Goal: Task Accomplishment & Management: Manage account settings

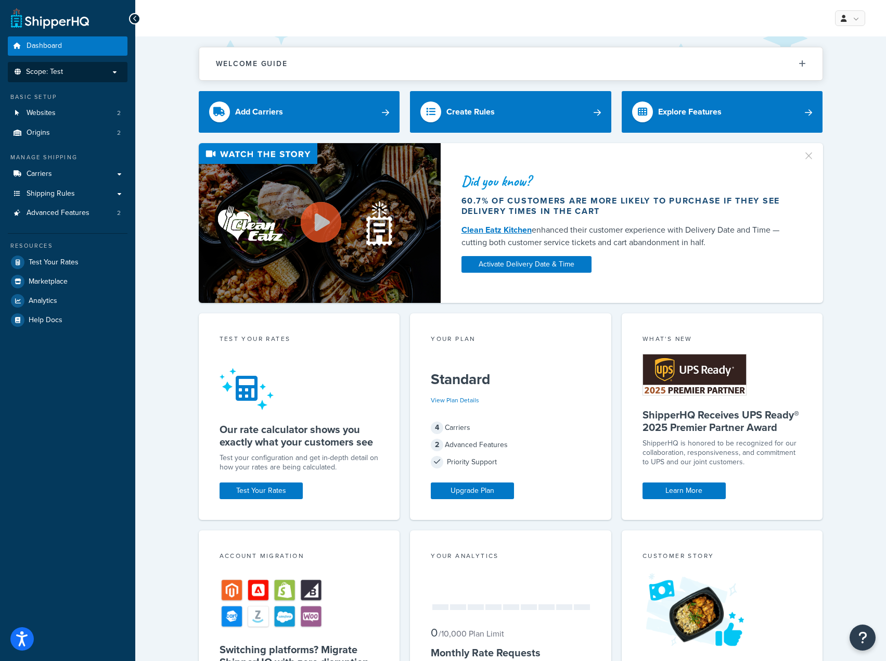
click at [50, 76] on span "Scope: Test" at bounding box center [44, 72] width 37 height 9
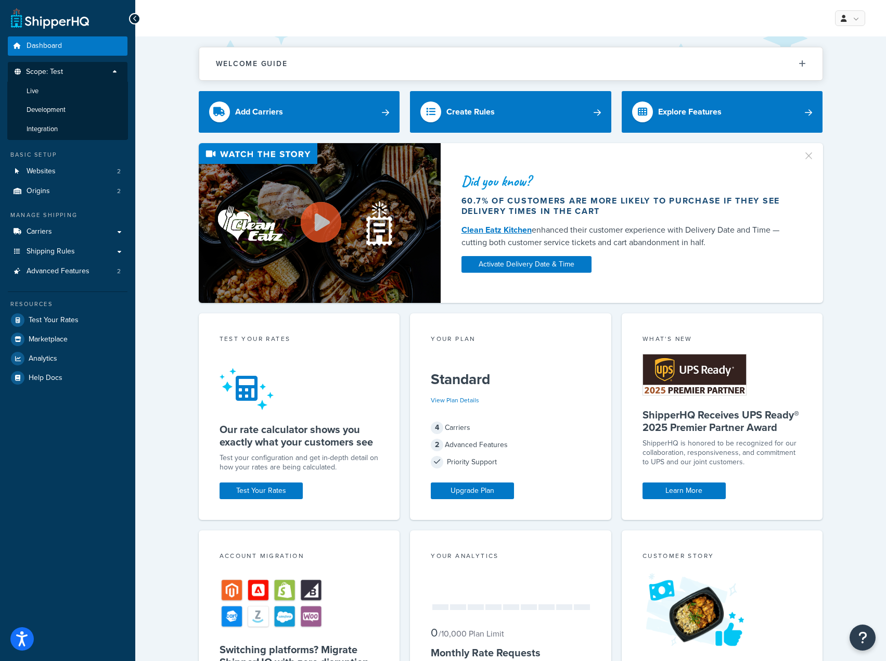
click at [50, 76] on span "Scope: Test" at bounding box center [44, 72] width 37 height 9
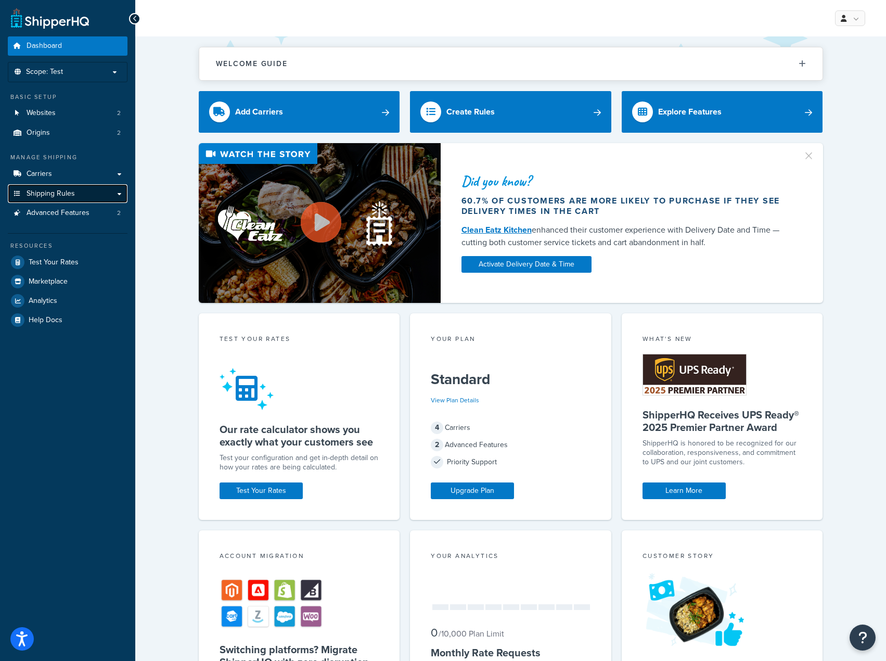
click at [63, 194] on span "Shipping Rules" at bounding box center [51, 193] width 48 height 9
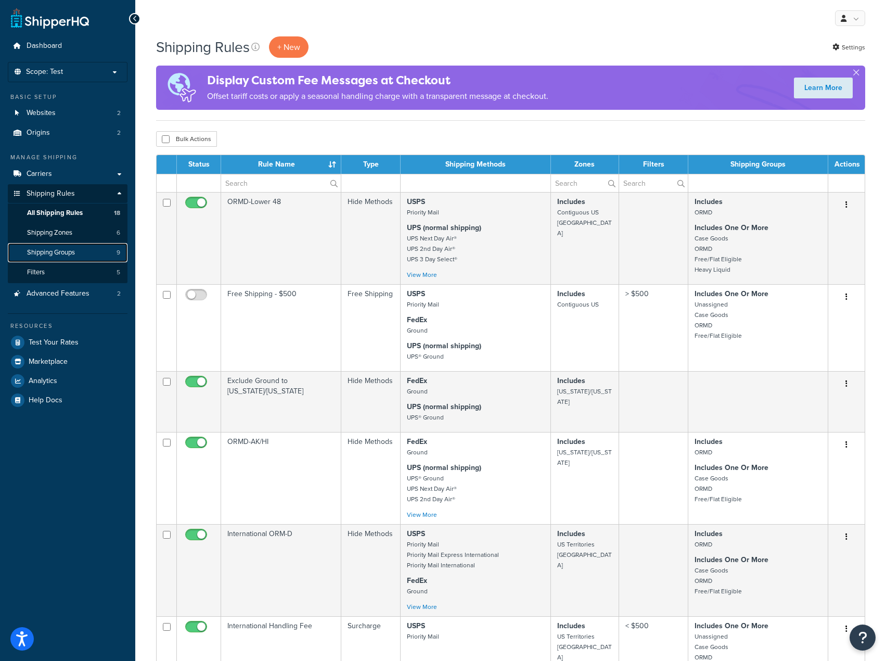
click at [67, 259] on link "Shipping Groups 9" at bounding box center [68, 252] width 120 height 19
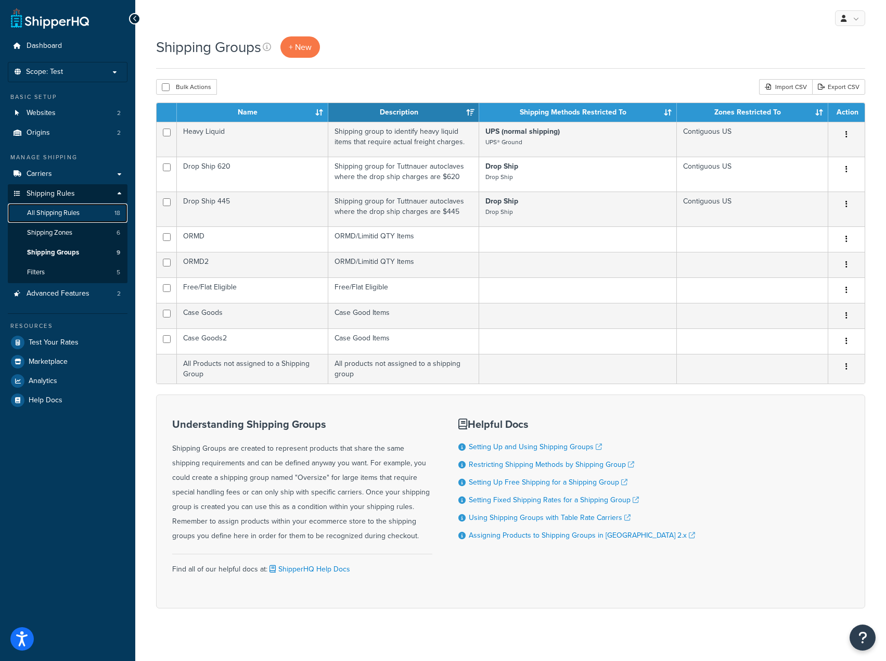
click at [66, 212] on span "All Shipping Rules" at bounding box center [53, 213] width 53 height 9
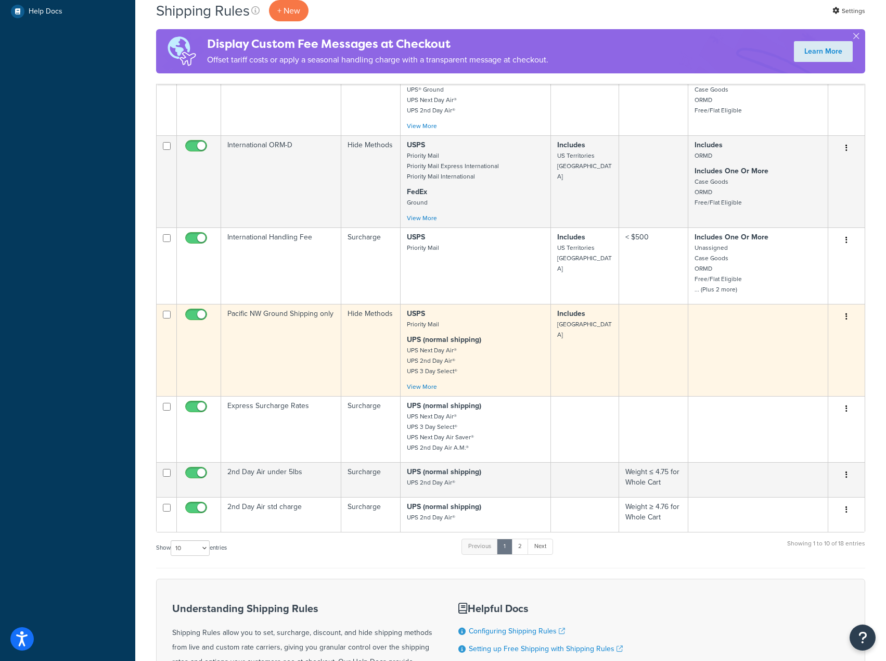
scroll to position [416, 0]
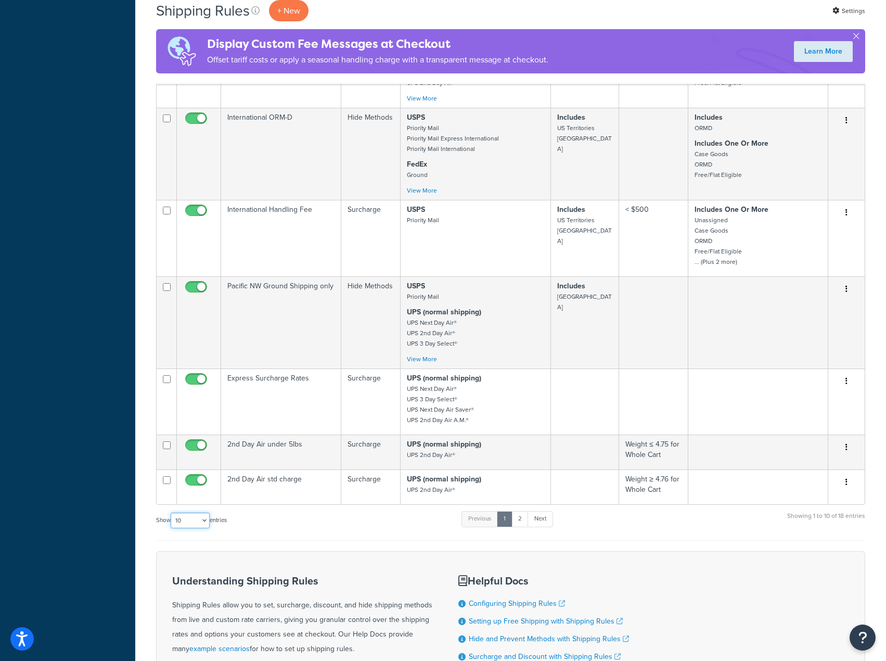
click at [197, 528] on select "10 15 25 50 100 1000" at bounding box center [190, 520] width 39 height 16
select select "15"
click at [172, 522] on select "10 15 25 50 100 1000" at bounding box center [190, 520] width 39 height 16
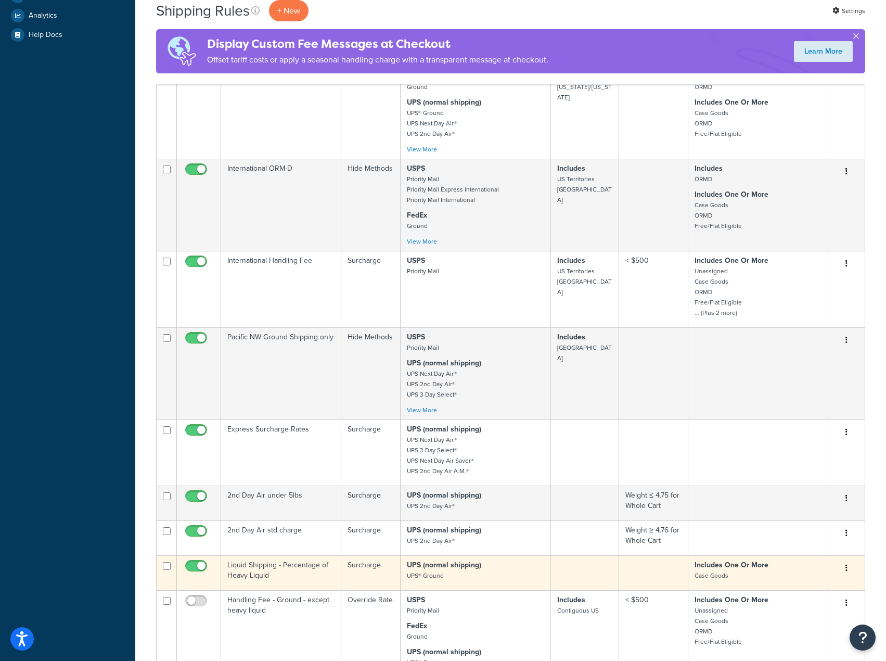
scroll to position [364, 0]
click at [316, 582] on td "Liquid Shipping - Percentage of Heavy Liquid" at bounding box center [281, 573] width 120 height 35
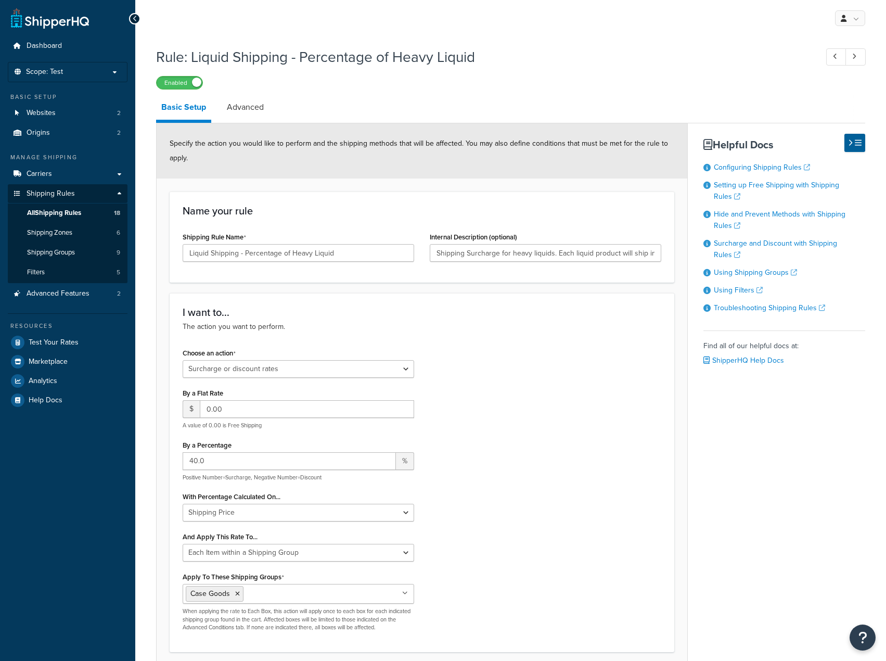
select select "SURCHARGE"
select select "ITEM"
click at [44, 172] on span "Carriers" at bounding box center [39, 174] width 25 height 9
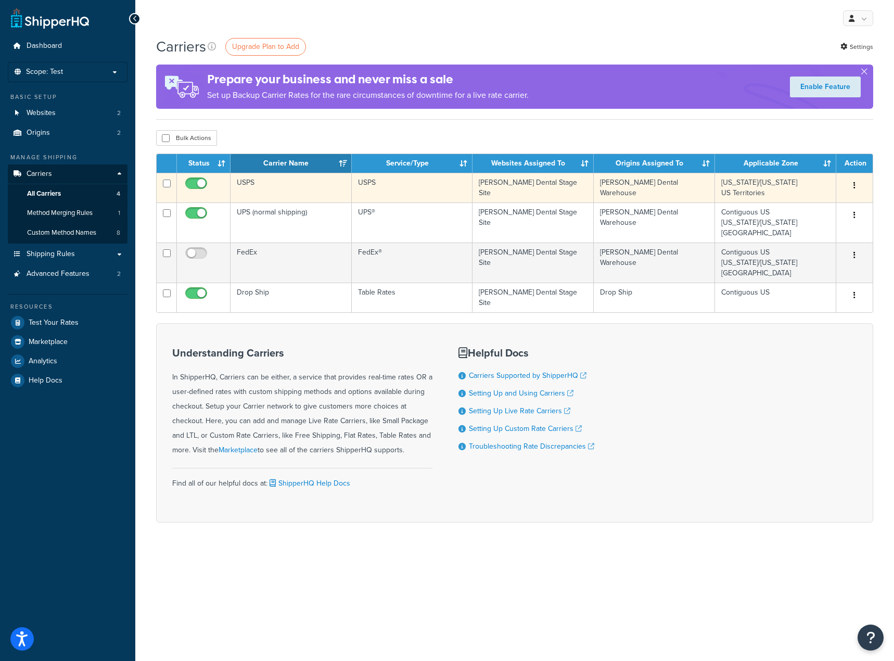
click at [854, 187] on icon "button" at bounding box center [854, 185] width 2 height 7
click at [802, 201] on link "Edit" at bounding box center [812, 206] width 82 height 21
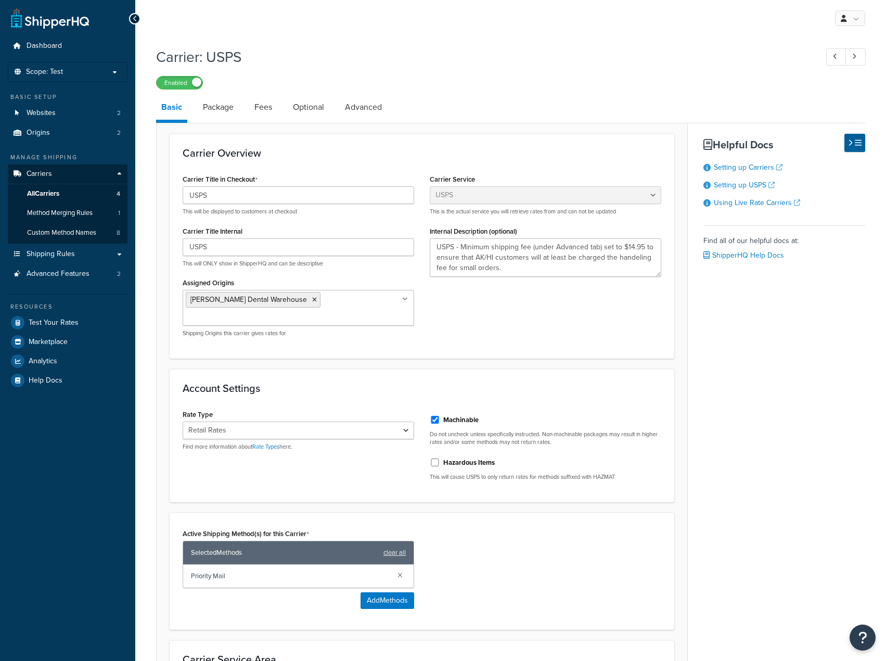
select select "usps"
click at [367, 113] on link "Advanced" at bounding box center [363, 107] width 47 height 25
select select "false"
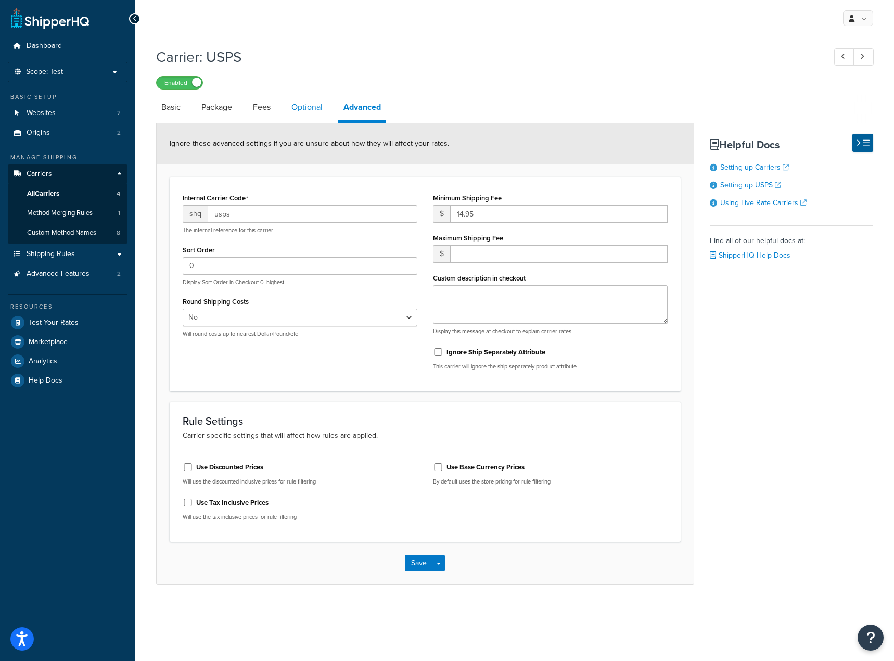
click at [298, 112] on link "Optional" at bounding box center [307, 107] width 42 height 25
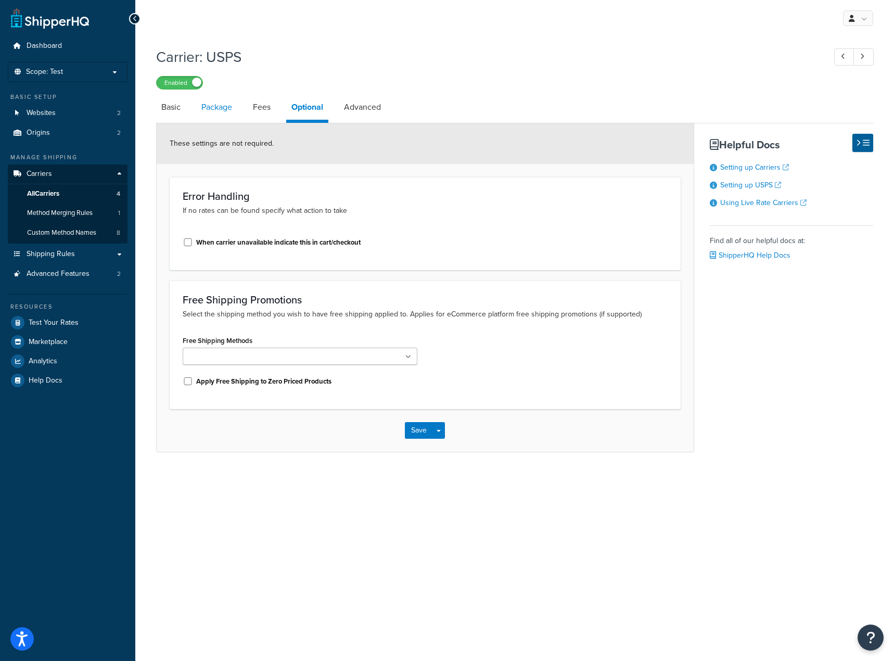
click at [210, 118] on link "Package" at bounding box center [216, 107] width 41 height 25
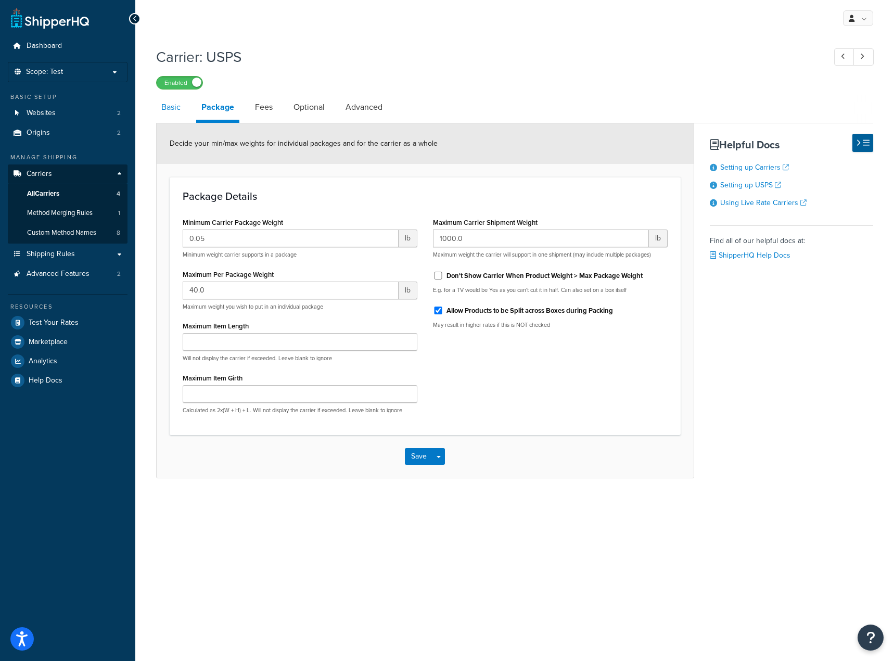
click at [165, 113] on link "Basic" at bounding box center [171, 107] width 30 height 25
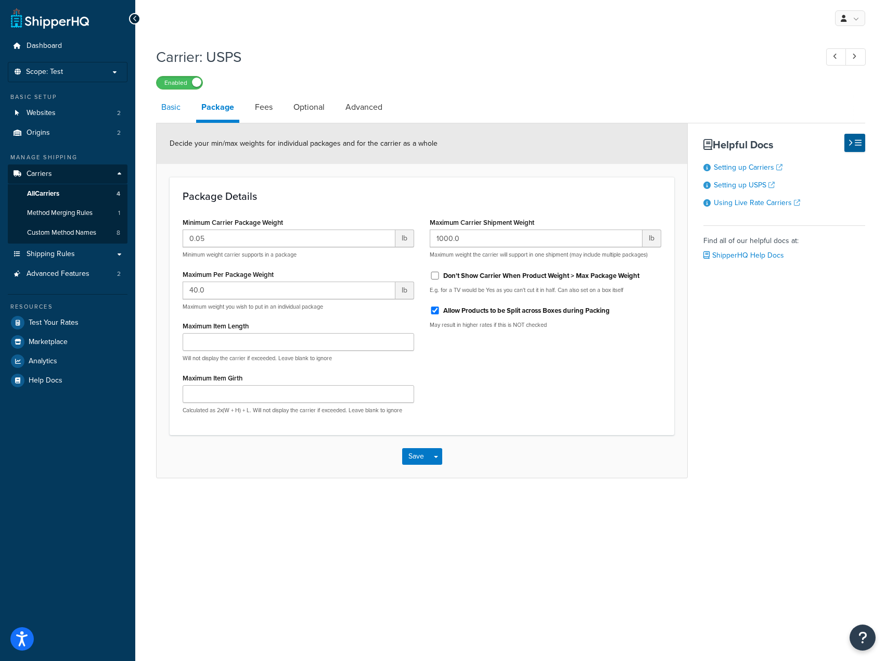
select select "usps"
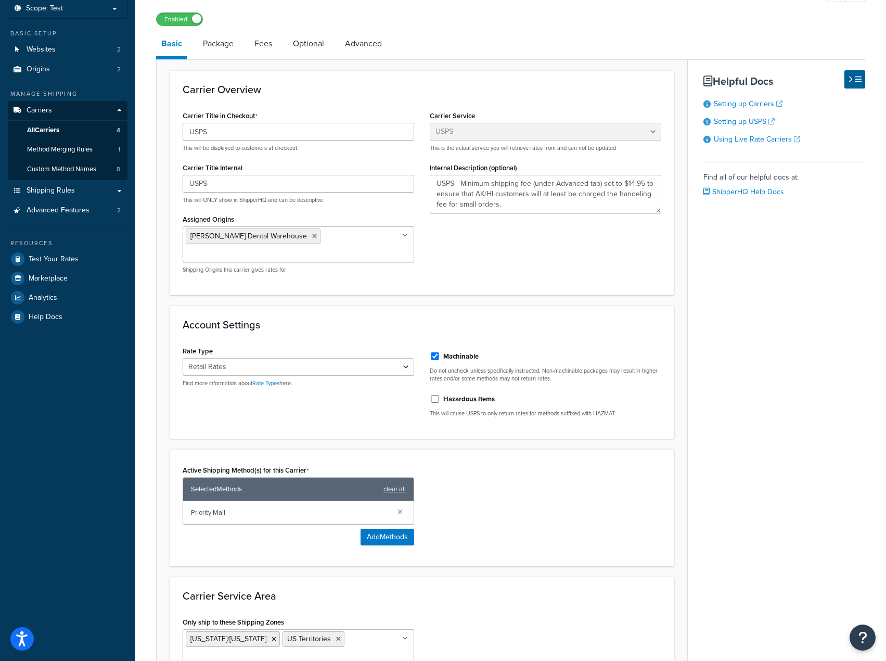
scroll to position [104, 0]
